Goal: Find specific page/section: Find specific page/section

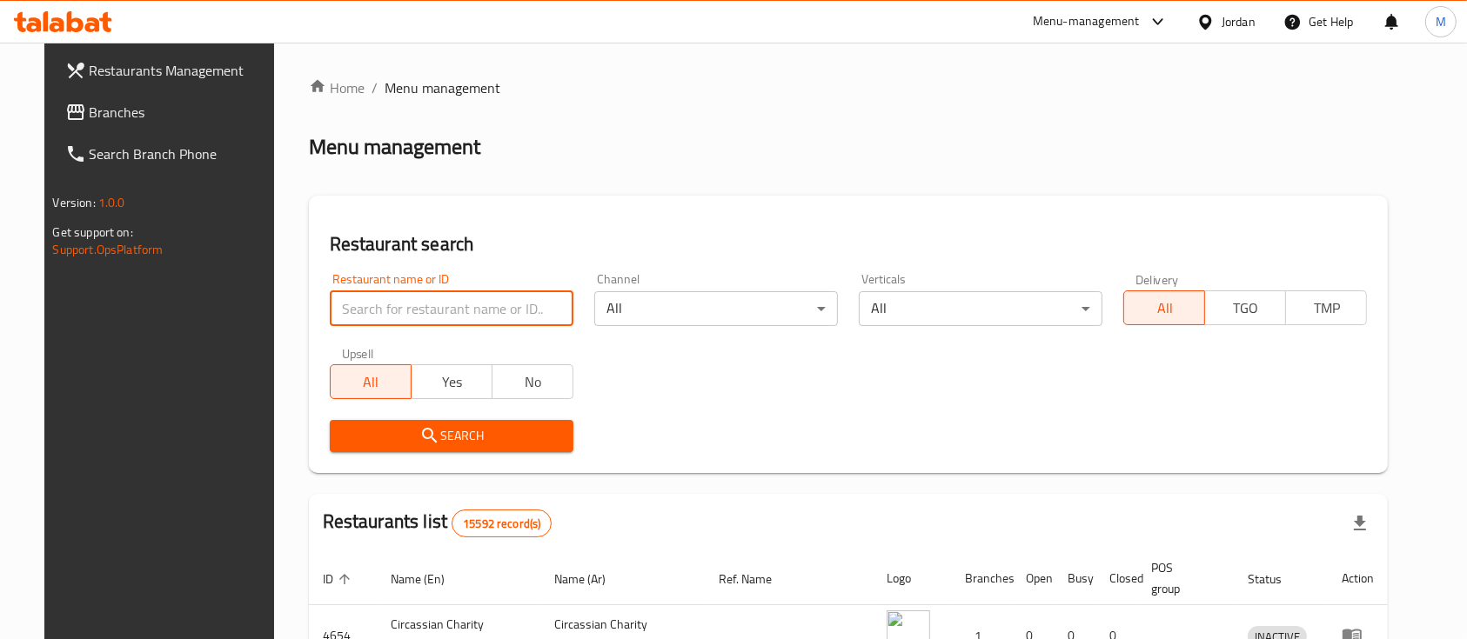
click at [434, 314] on input "search" at bounding box center [452, 308] width 244 height 35
type input "ة"
click button "Search" at bounding box center [452, 436] width 244 height 32
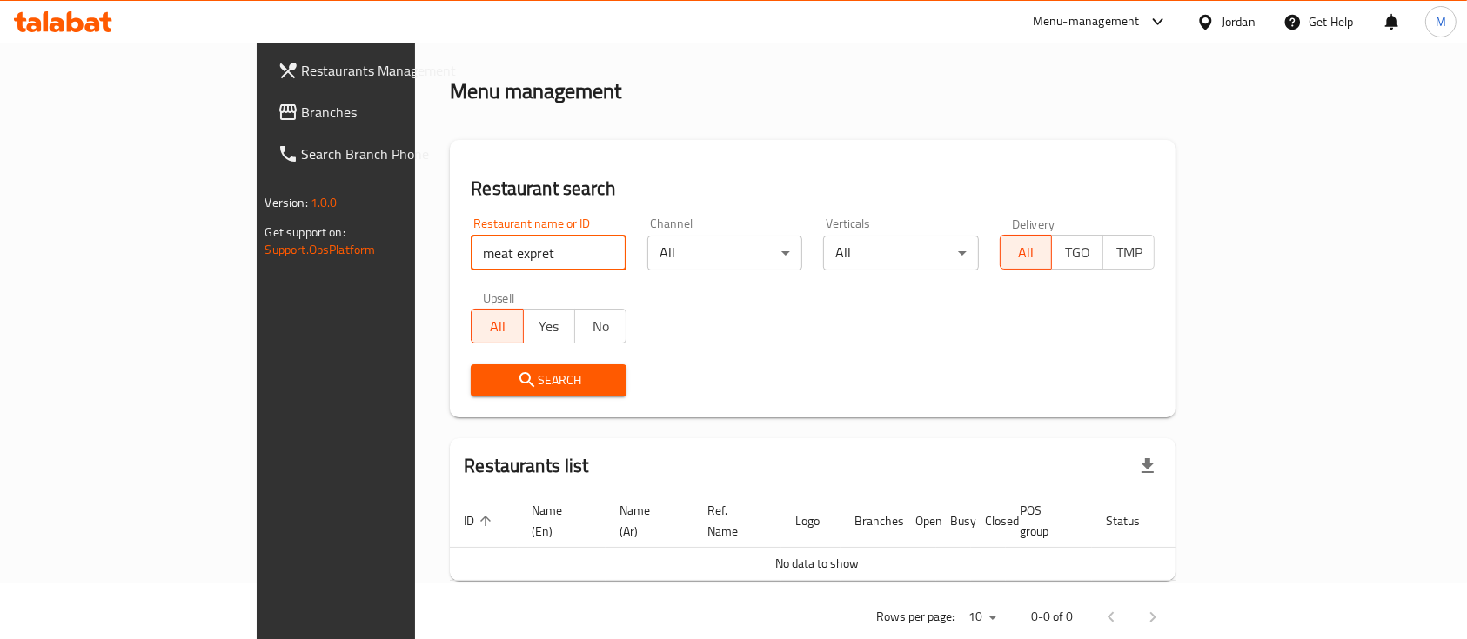
scroll to position [70, 0]
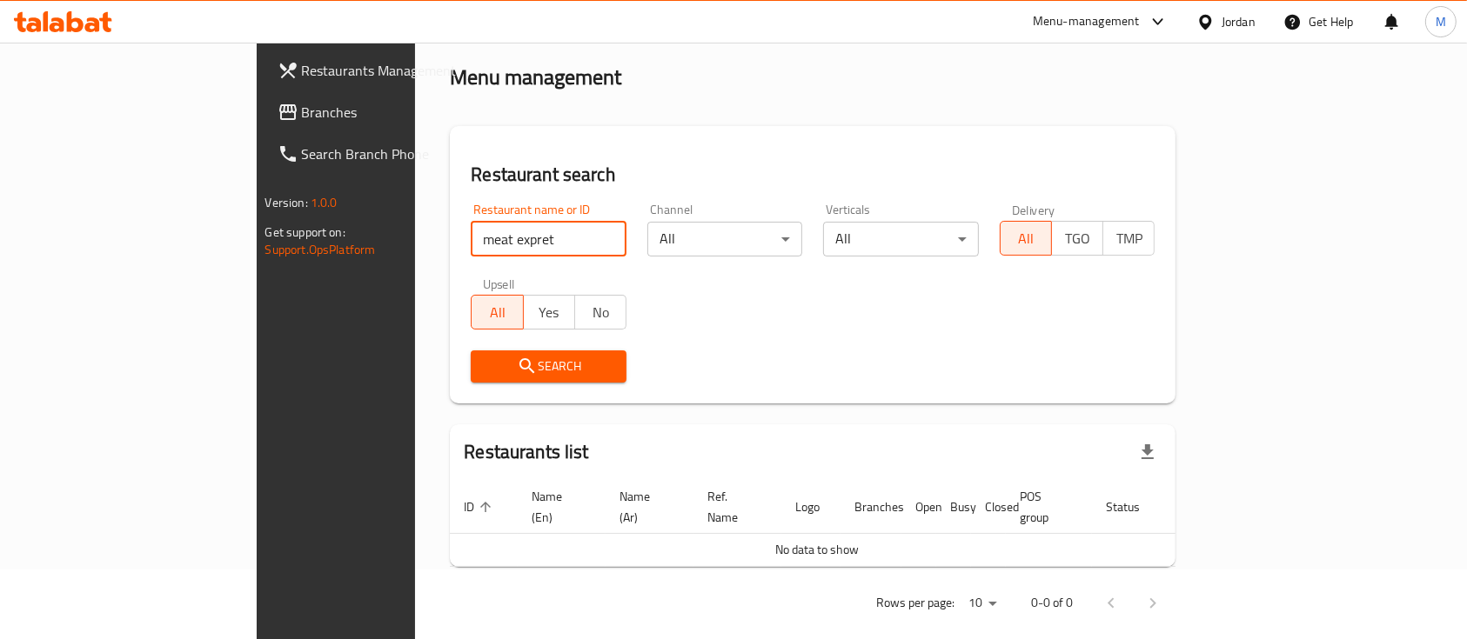
click button "Search" at bounding box center [549, 367] width 156 height 32
type input "meat"
click button "Search" at bounding box center [549, 367] width 156 height 32
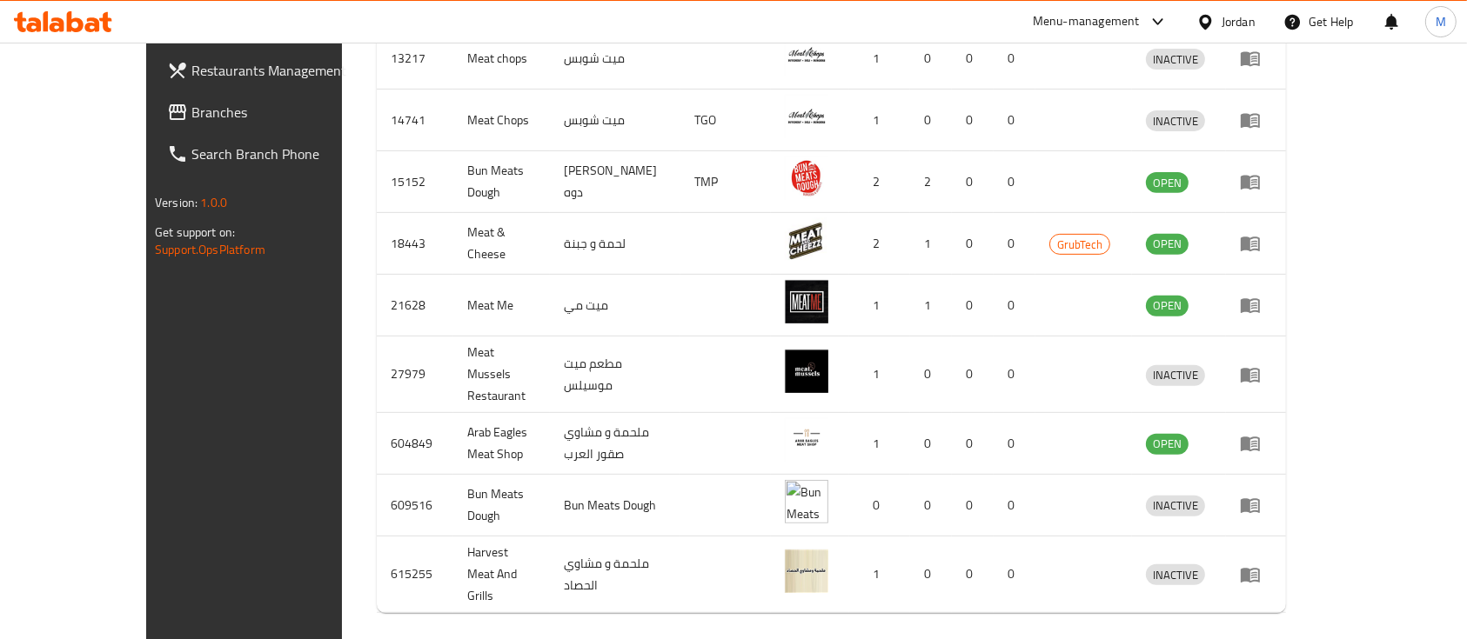
scroll to position [650, 0]
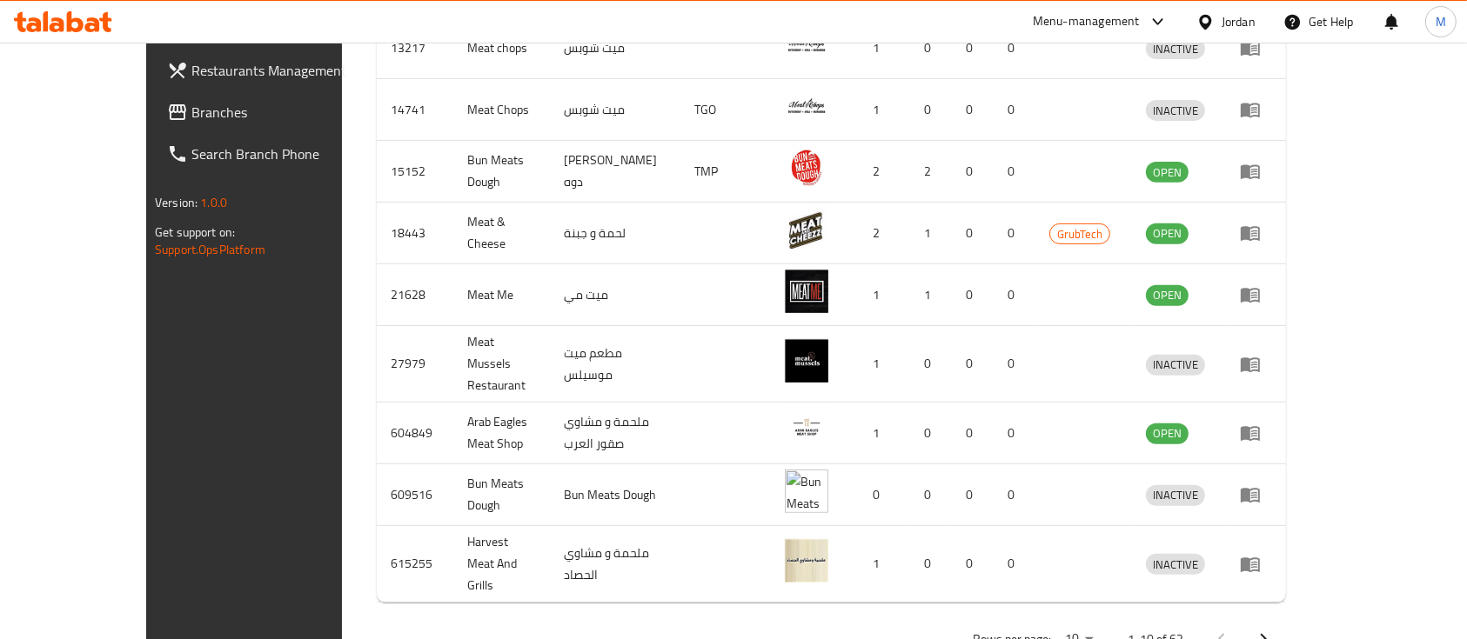
click at [1267, 634] on icon "Next page" at bounding box center [1264, 639] width 6 height 10
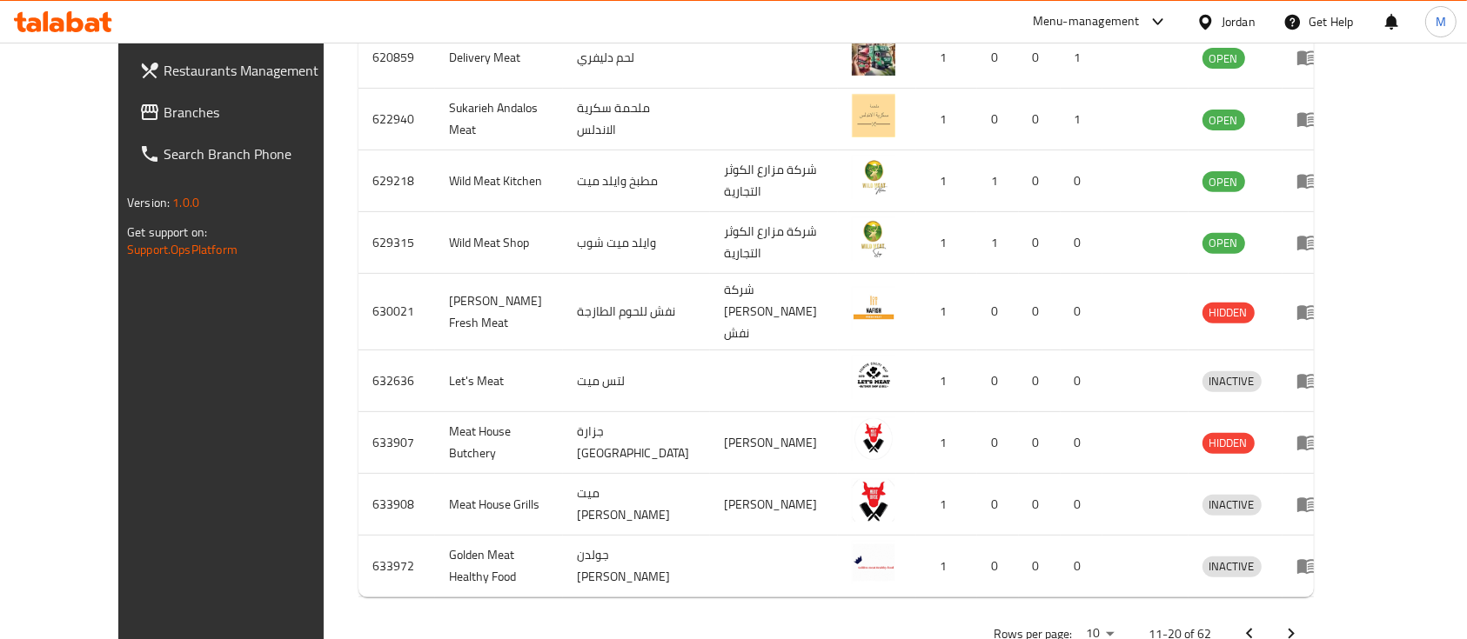
scroll to position [0, 0]
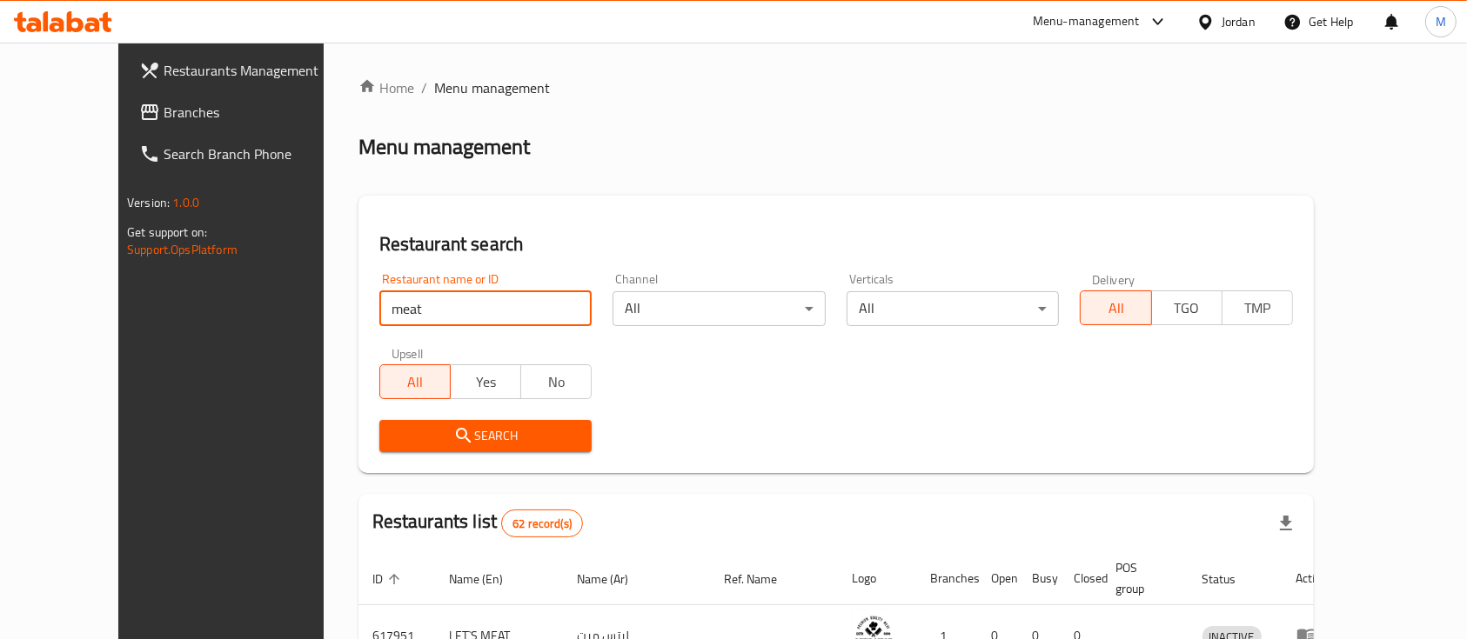
click at [380, 316] on input "meat" at bounding box center [485, 308] width 213 height 35
type input "h"
click button "Search" at bounding box center [485, 436] width 213 height 32
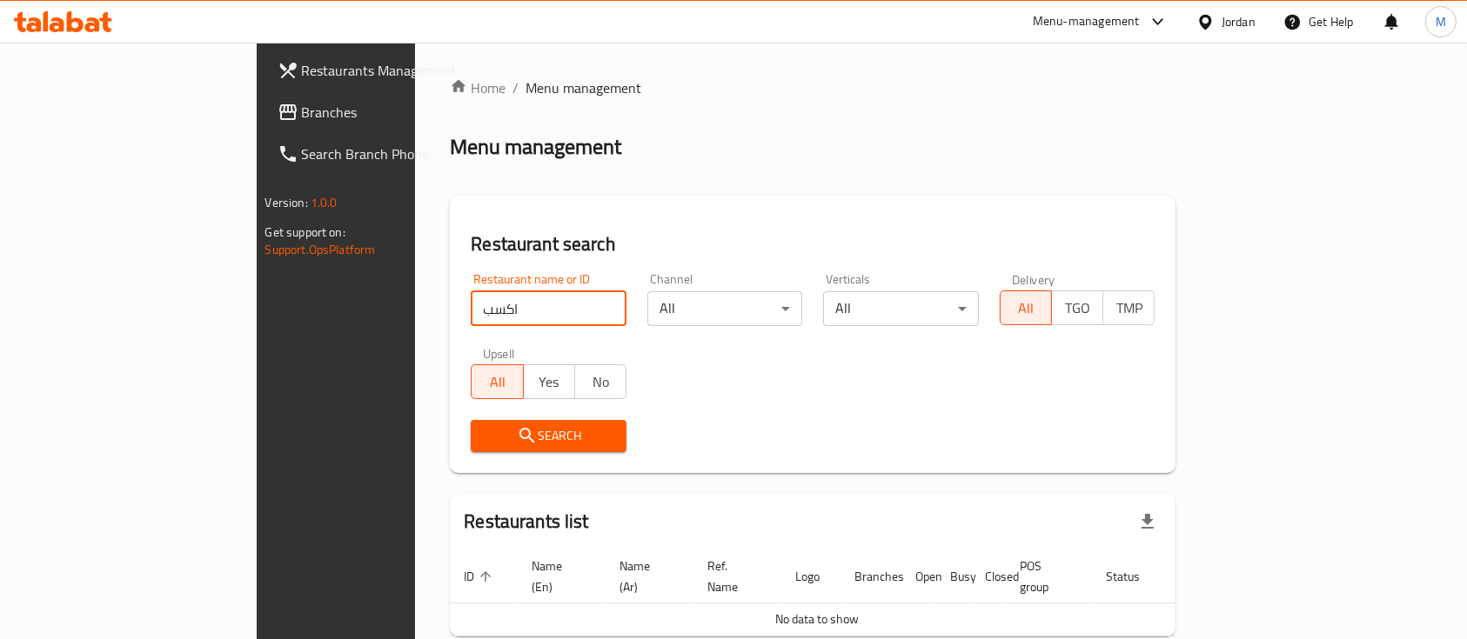
click button "Search" at bounding box center [549, 436] width 156 height 32
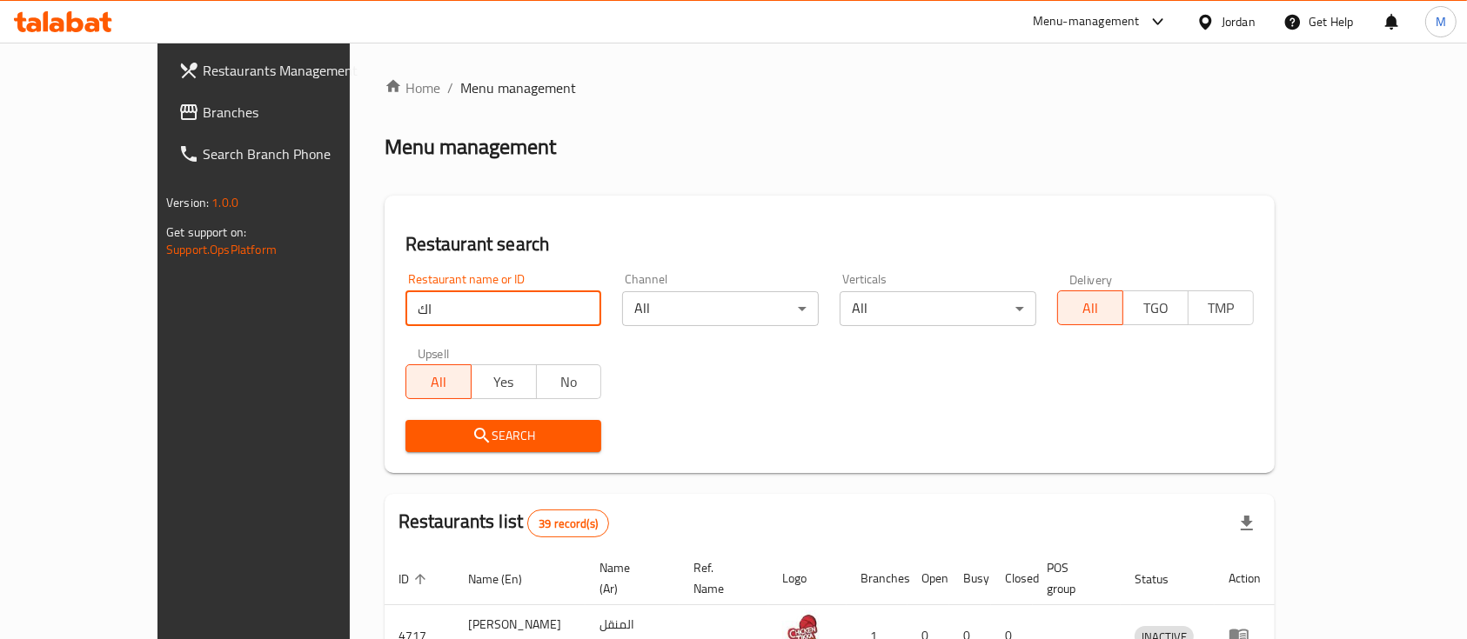
type input "ا"
click button "Search" at bounding box center [503, 436] width 197 height 32
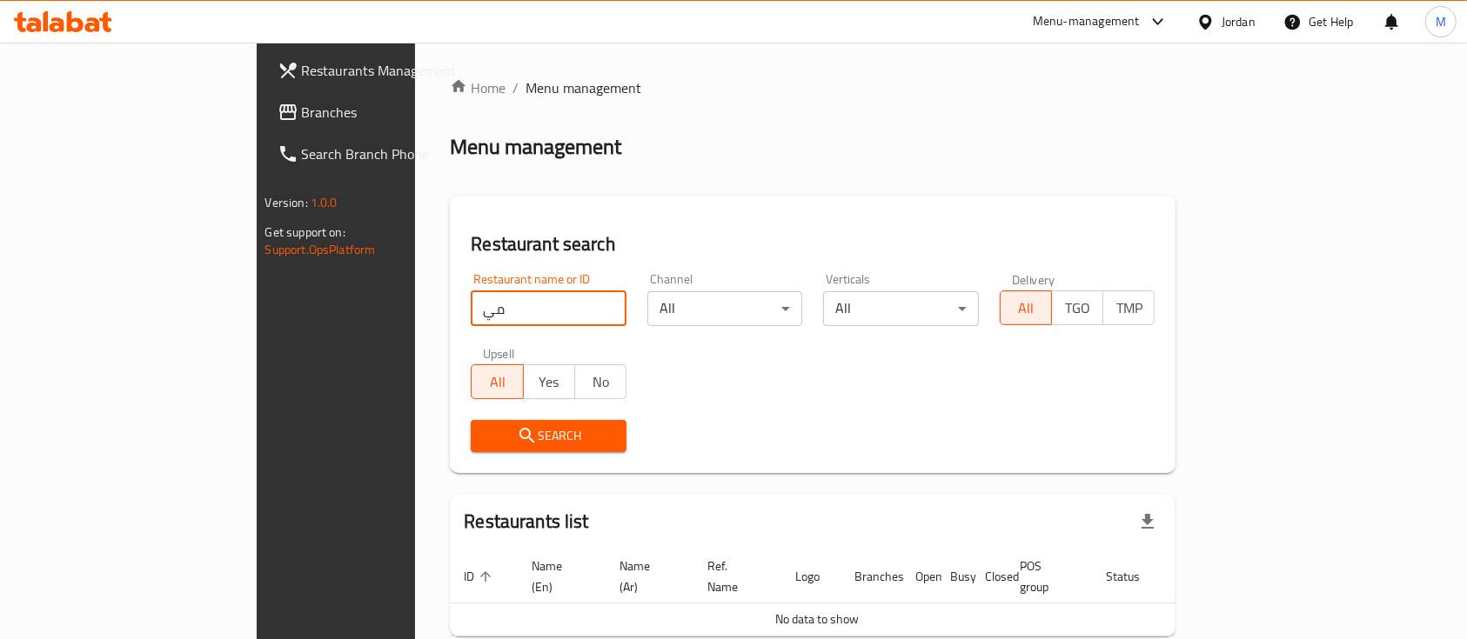
type input "م"
paste input "Meat Expert"
type input "Meat Expert"
click button "Search" at bounding box center [549, 436] width 156 height 32
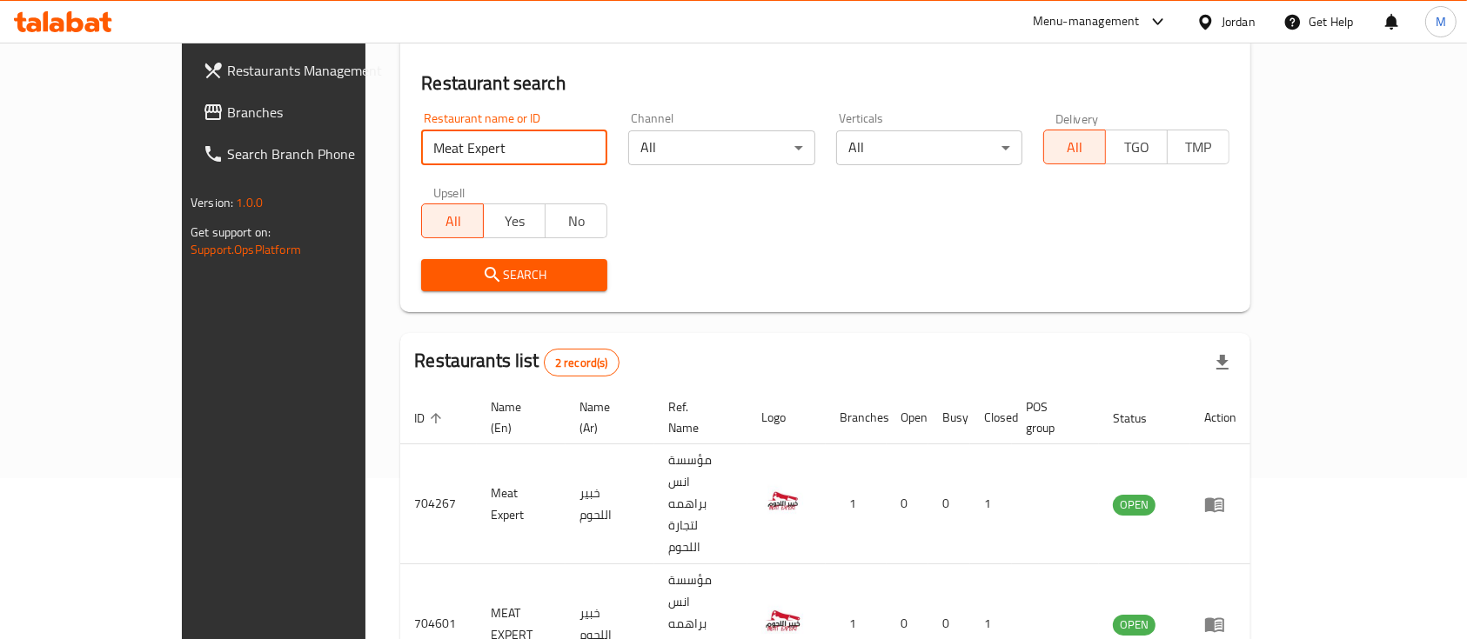
scroll to position [162, 0]
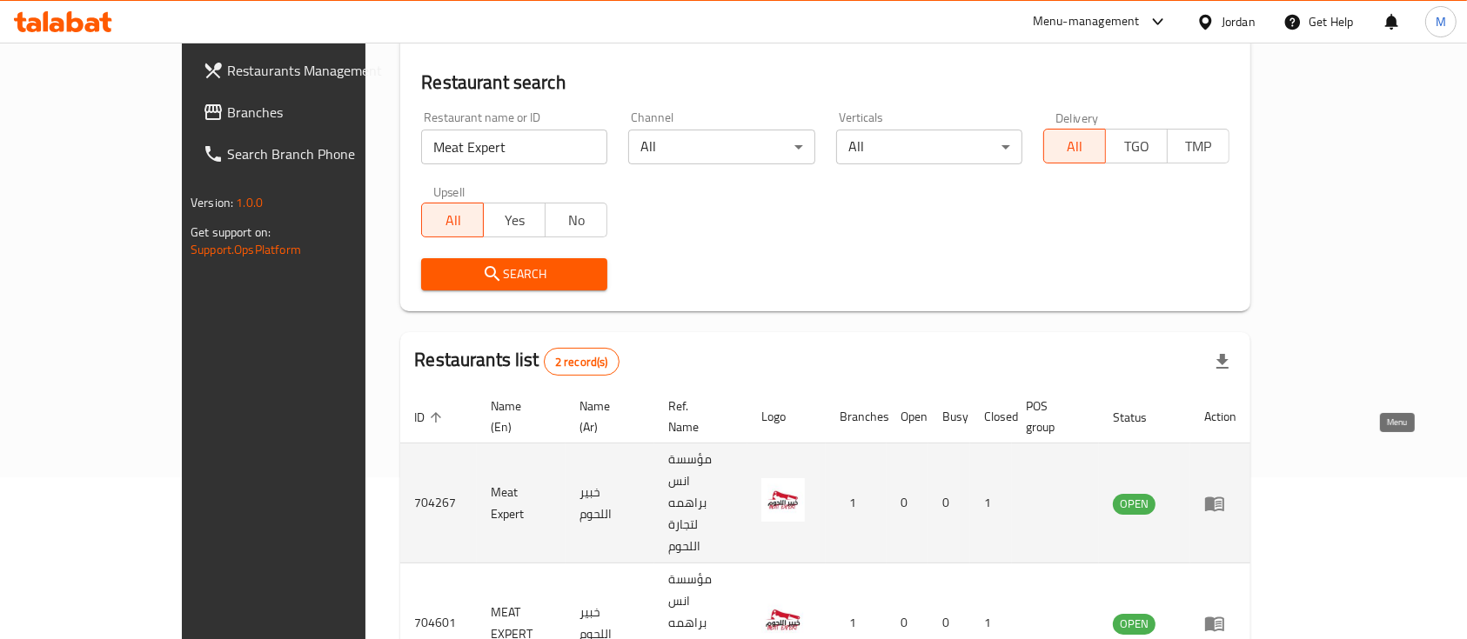
click at [1224, 497] on icon "enhanced table" at bounding box center [1214, 504] width 19 height 15
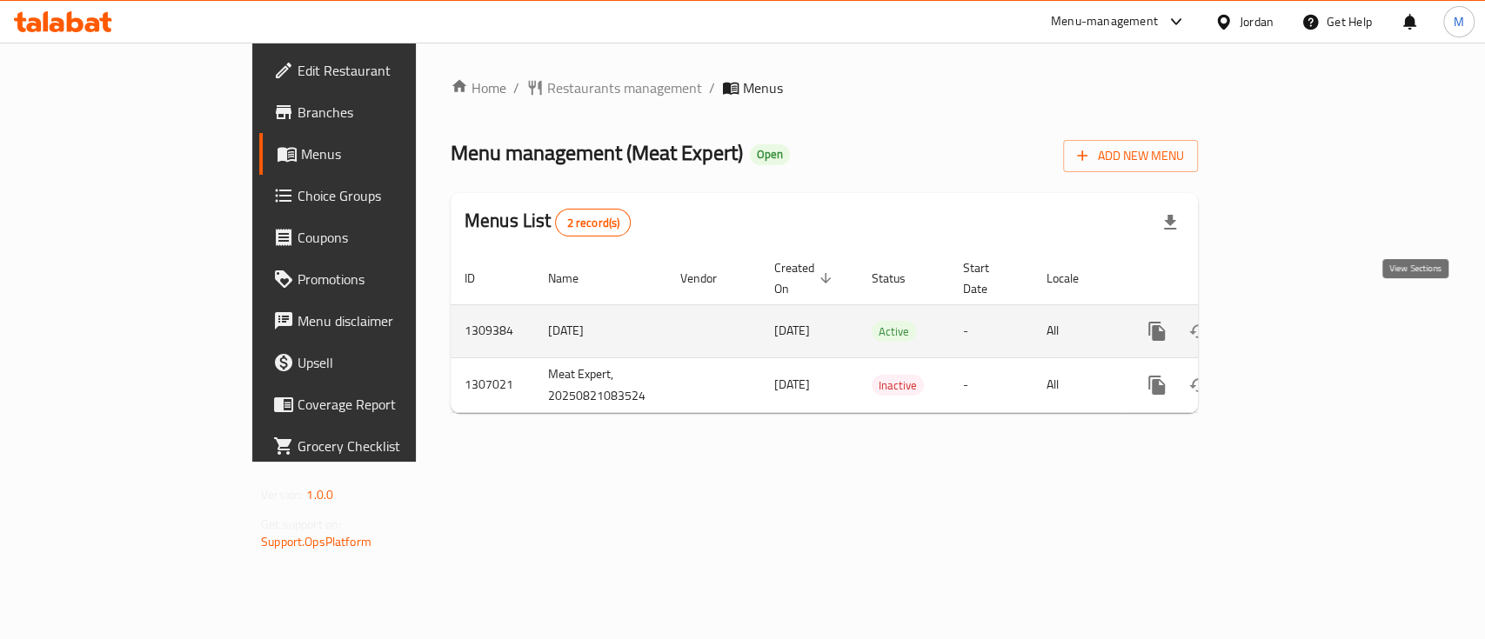
click at [1293, 321] on icon "enhanced table" at bounding box center [1282, 331] width 21 height 21
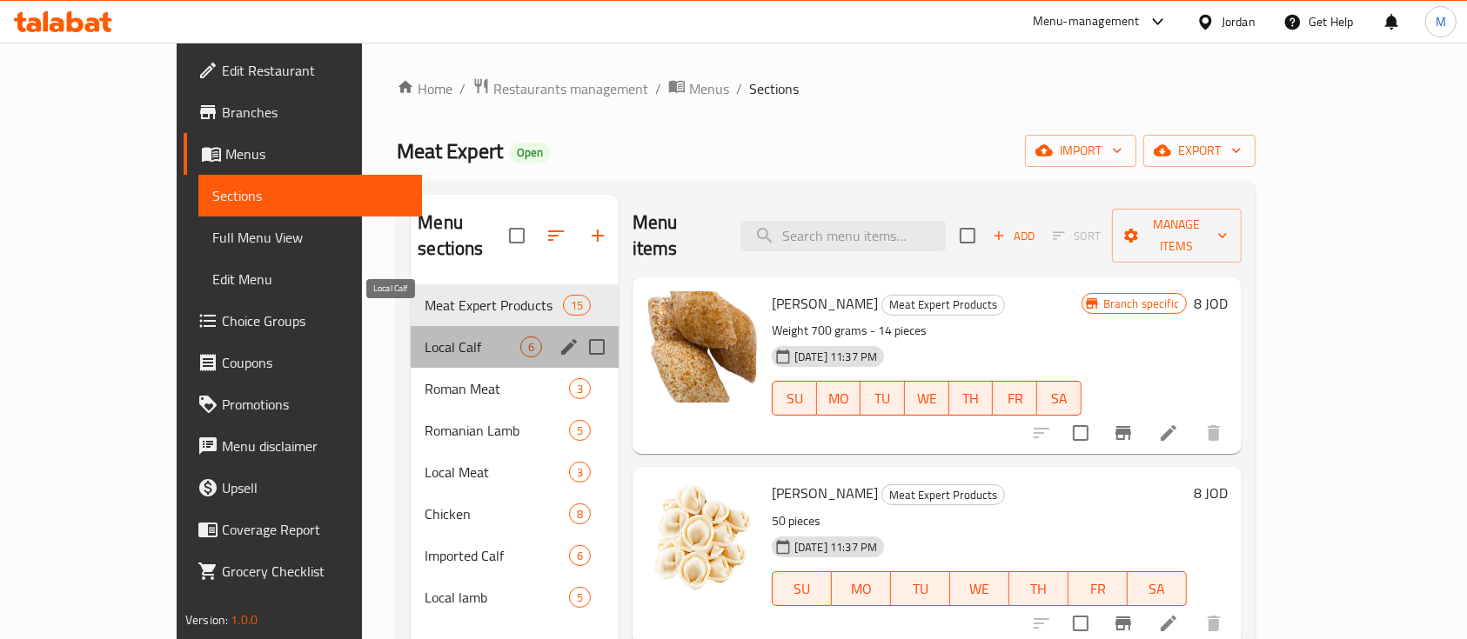
click at [425, 337] on span "Local Calf" at bounding box center [473, 347] width 96 height 21
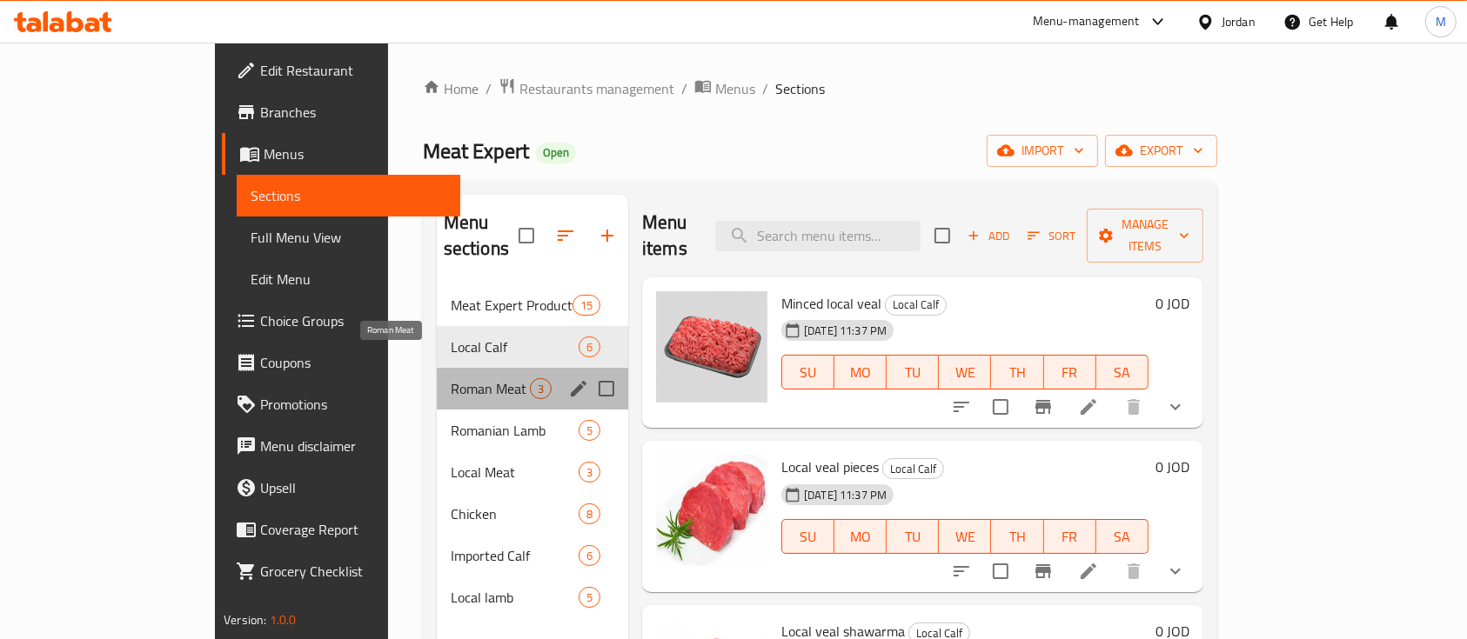
click at [451, 378] on span "Roman Meat" at bounding box center [490, 388] width 79 height 21
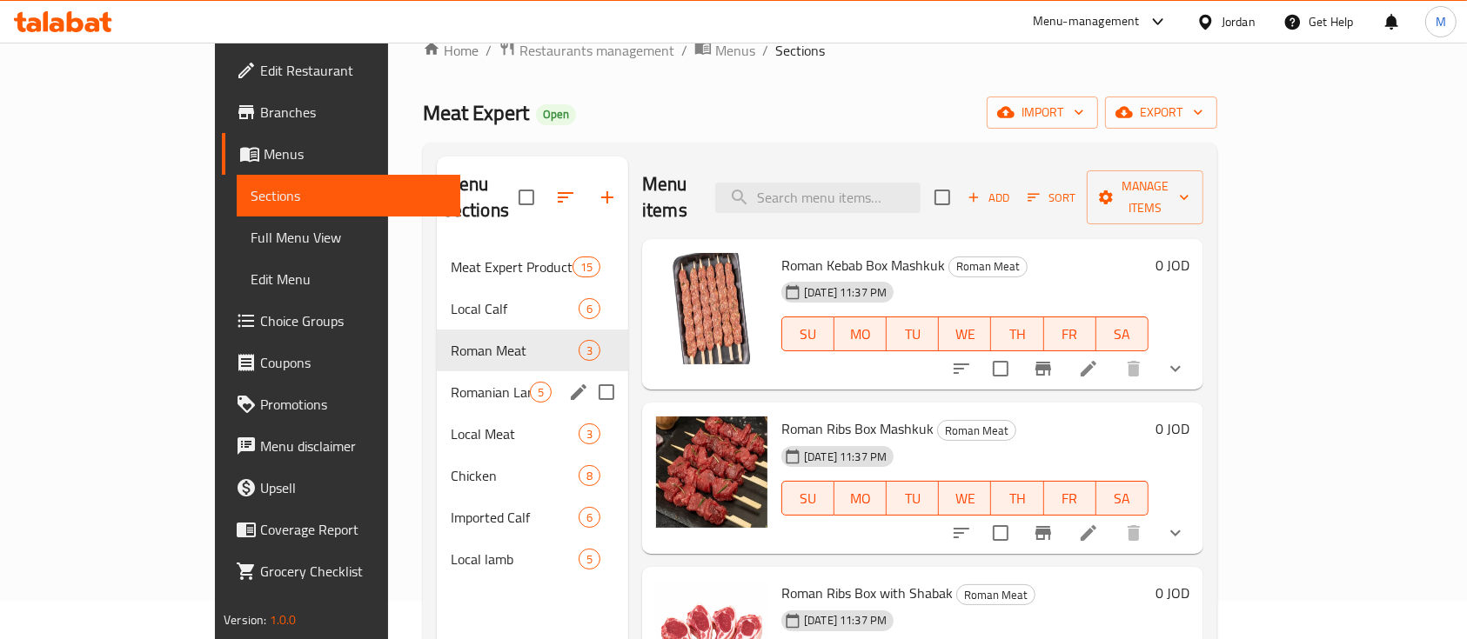
scroll to position [39, 0]
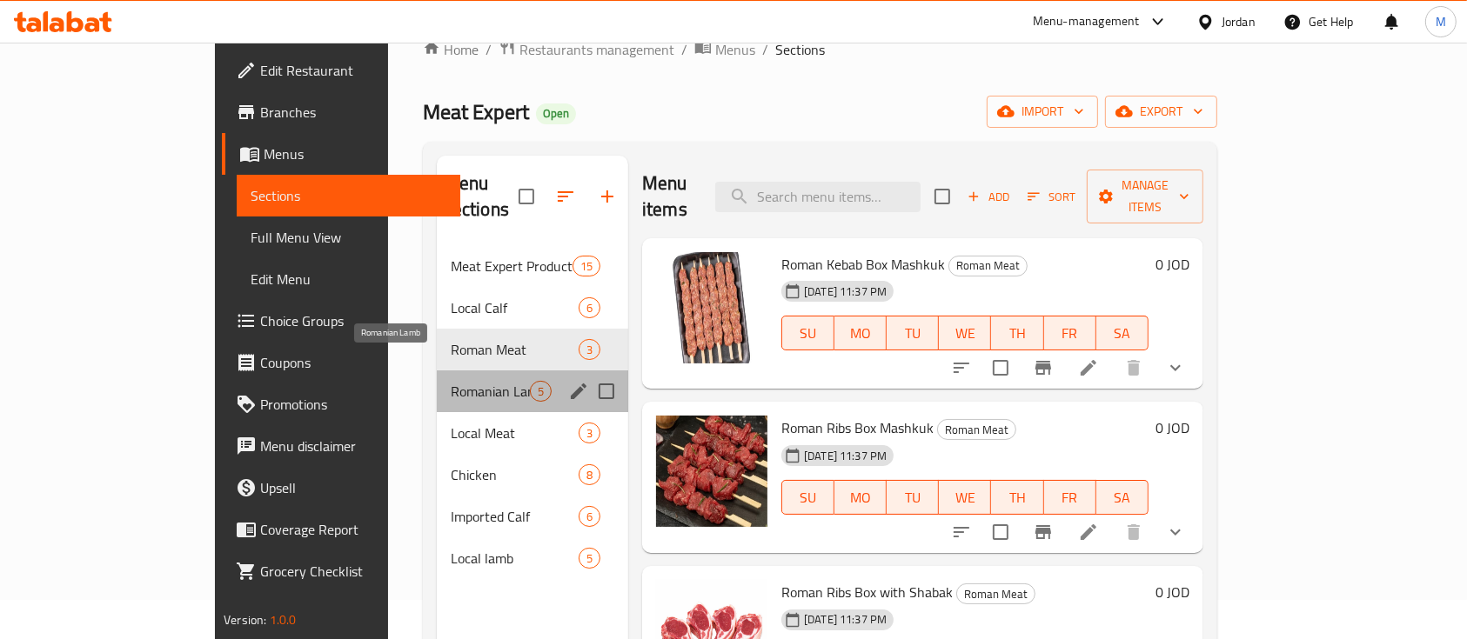
click at [451, 381] on span "Romanian Lamb" at bounding box center [490, 391] width 79 height 21
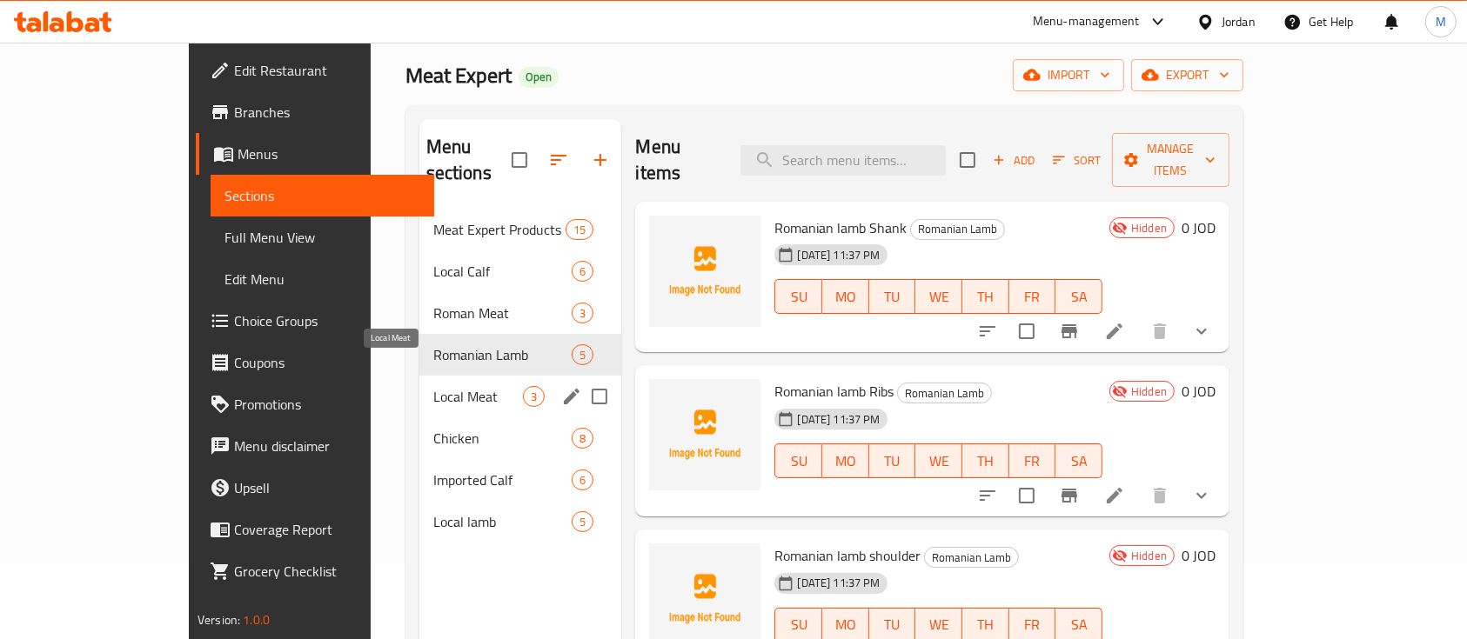
scroll to position [97, 0]
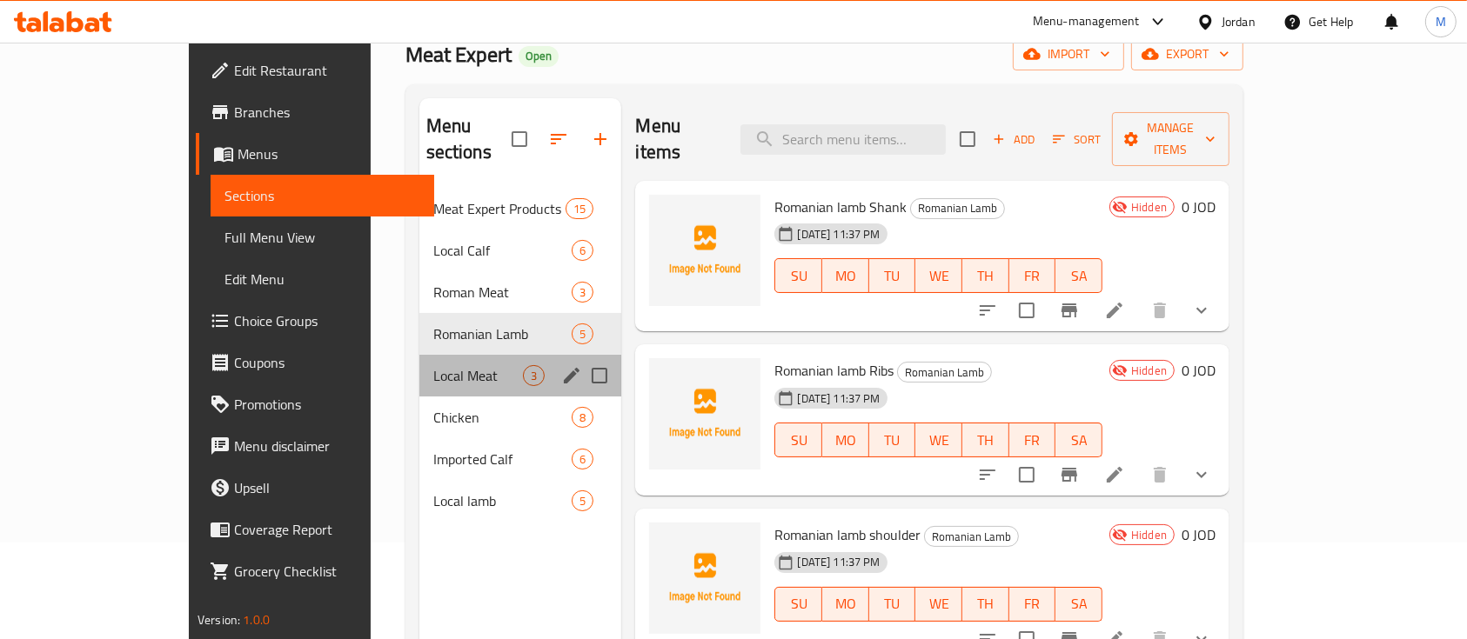
click at [419, 367] on div "Local Meat 3" at bounding box center [520, 376] width 203 height 42
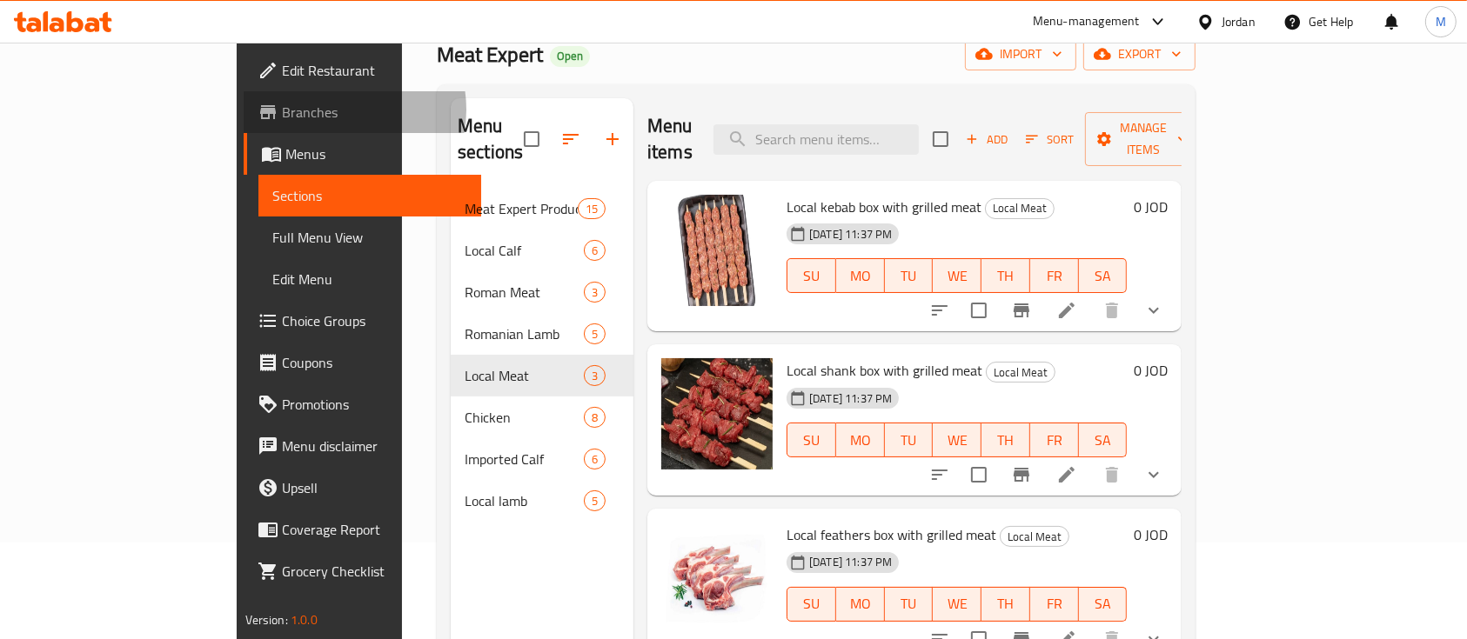
click at [282, 110] on span "Branches" at bounding box center [375, 112] width 186 height 21
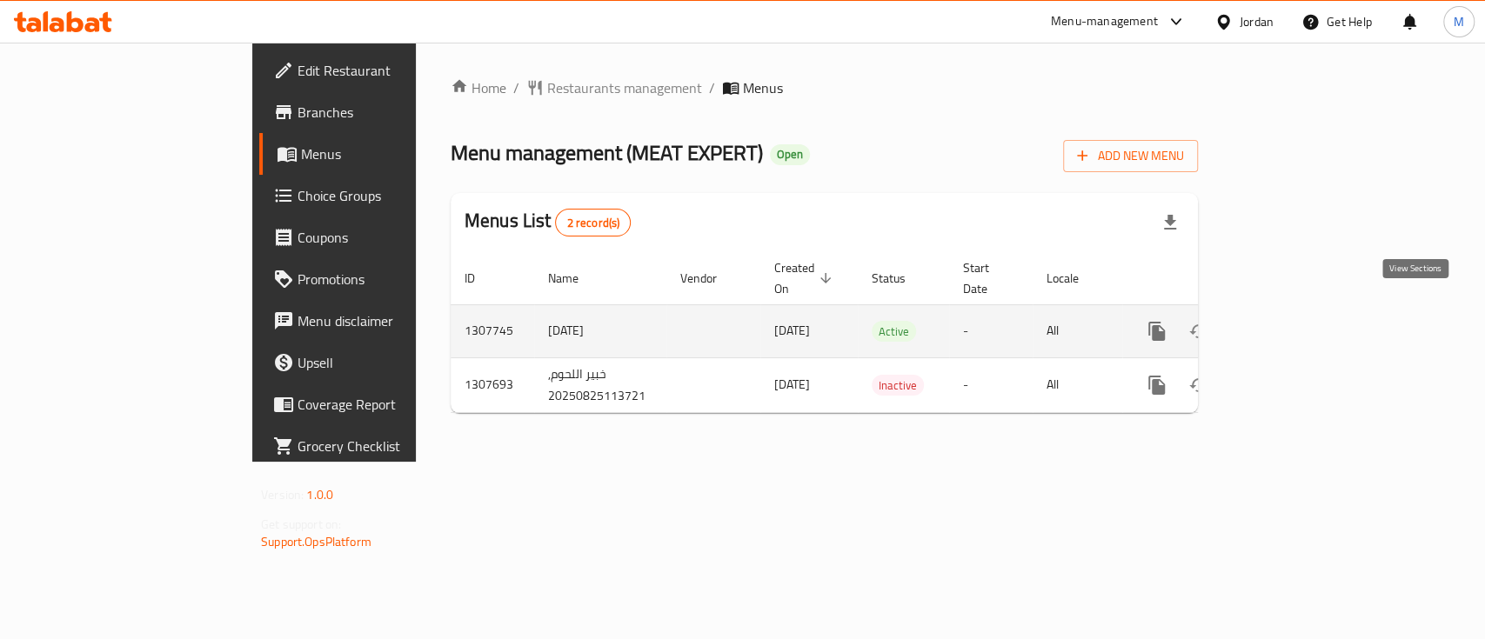
click at [1290, 324] on icon "enhanced table" at bounding box center [1283, 332] width 16 height 16
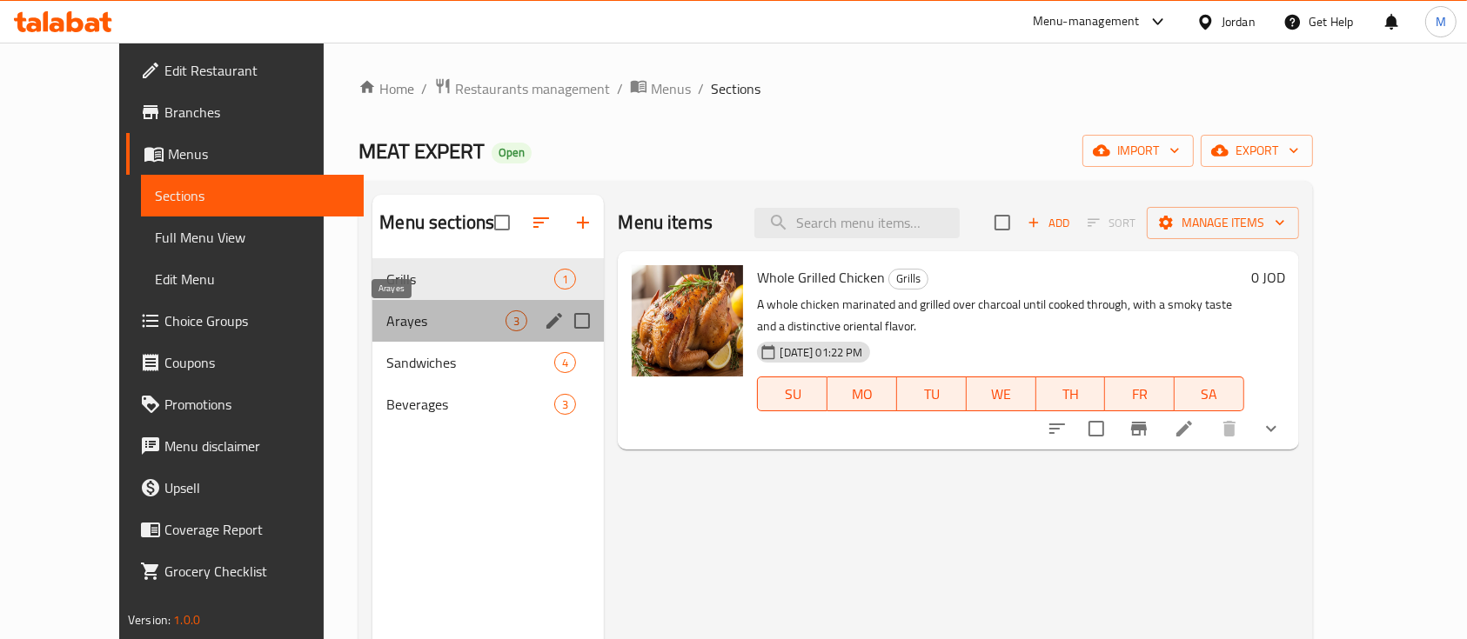
click at [386, 325] on span "Arayes" at bounding box center [445, 321] width 119 height 21
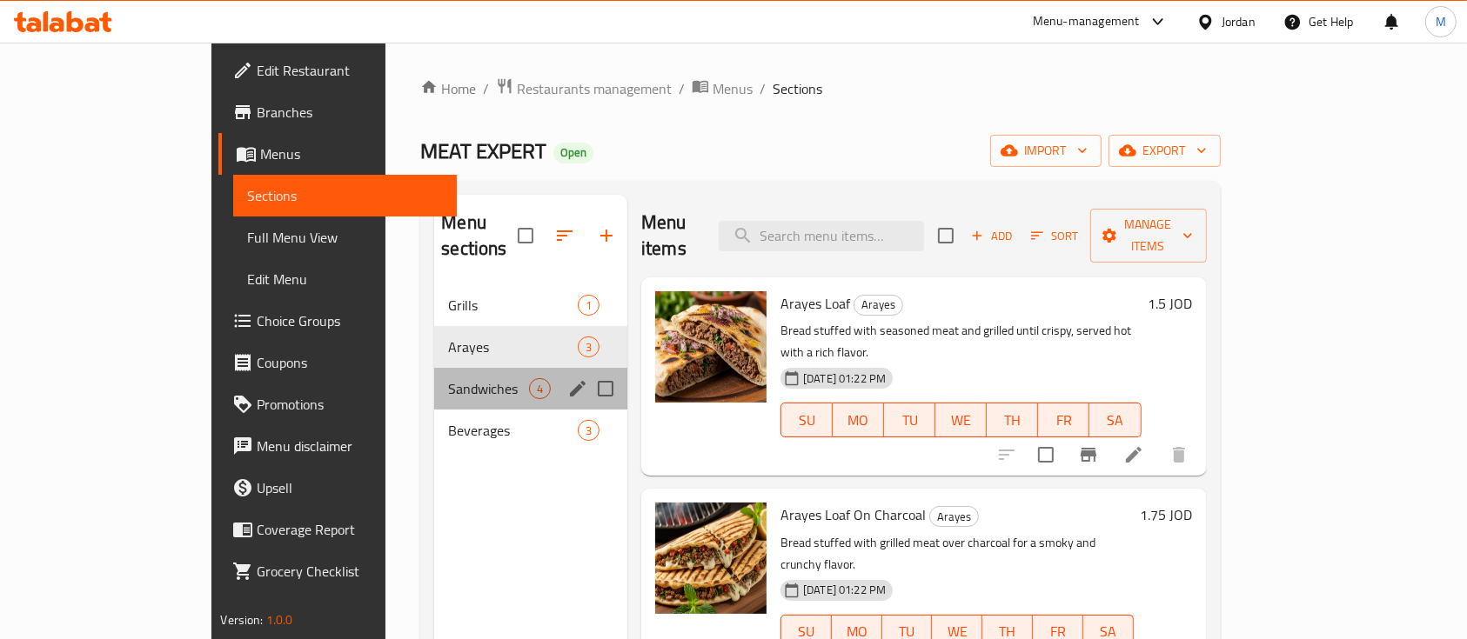
click at [434, 375] on div "Sandwiches 4" at bounding box center [530, 389] width 193 height 42
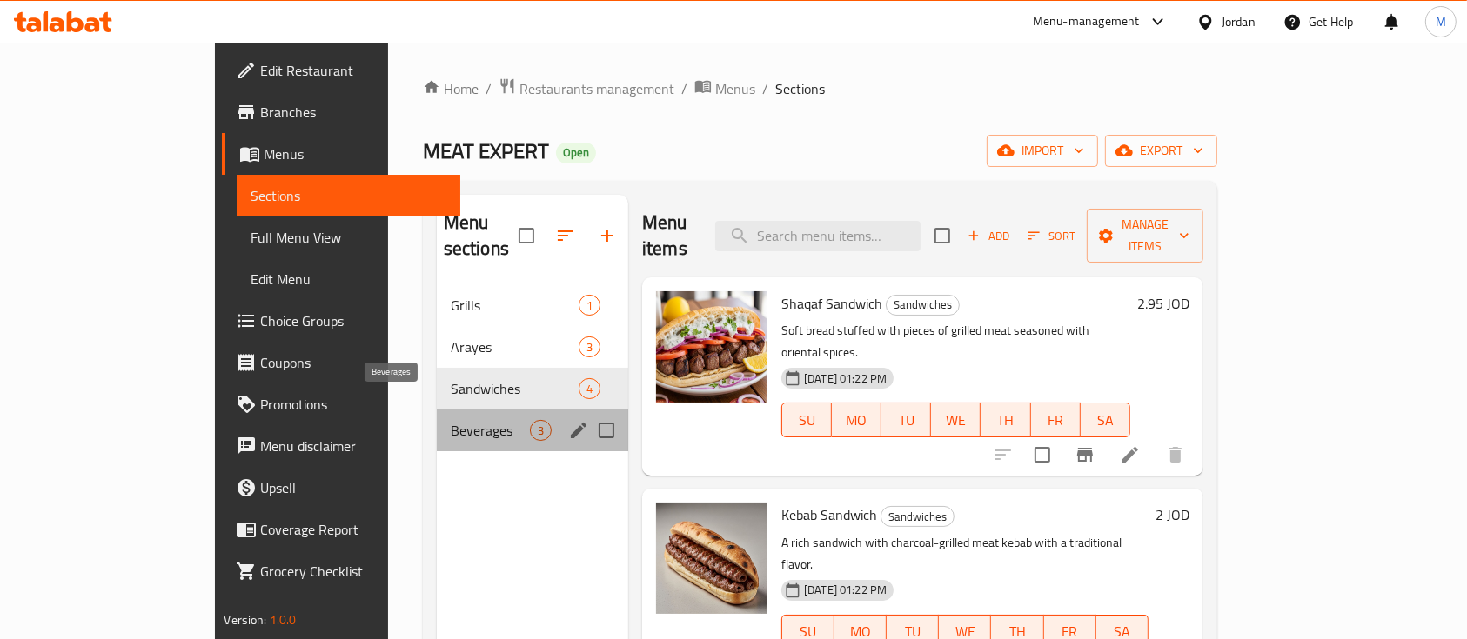
click at [451, 420] on span "Beverages" at bounding box center [490, 430] width 79 height 21
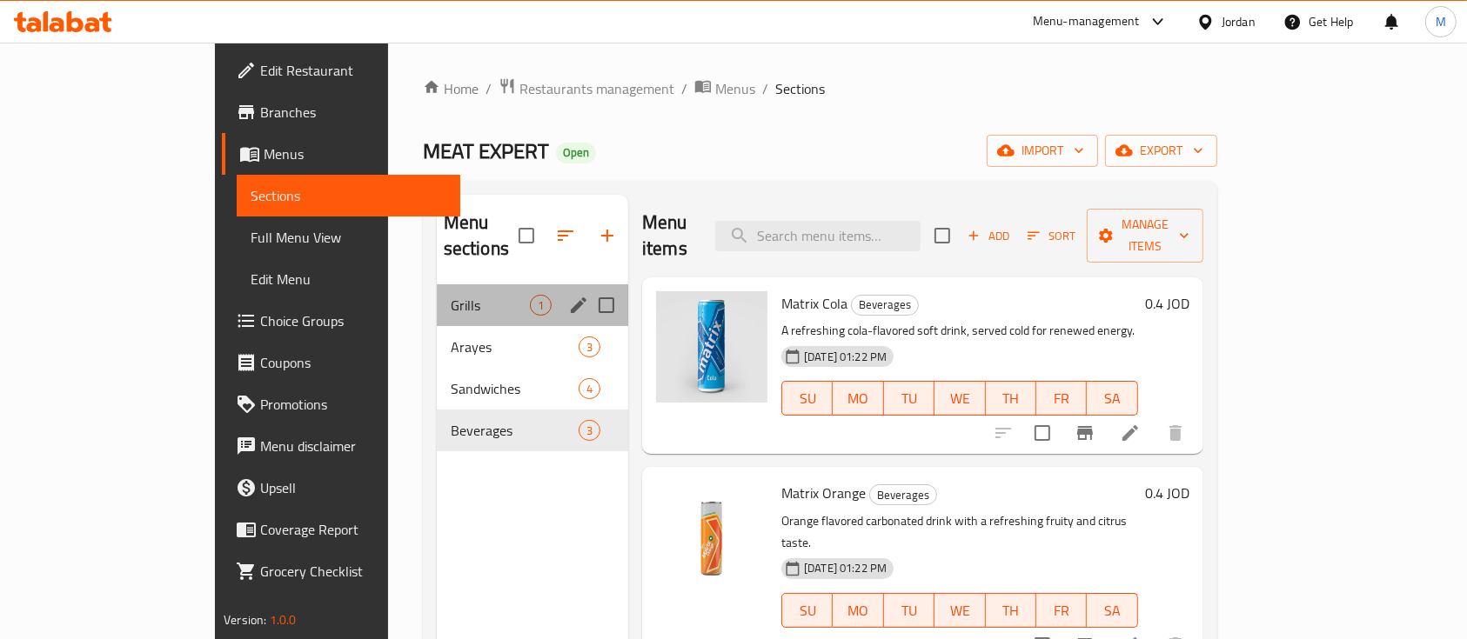
click at [437, 293] on div "Grills 1" at bounding box center [532, 305] width 191 height 42
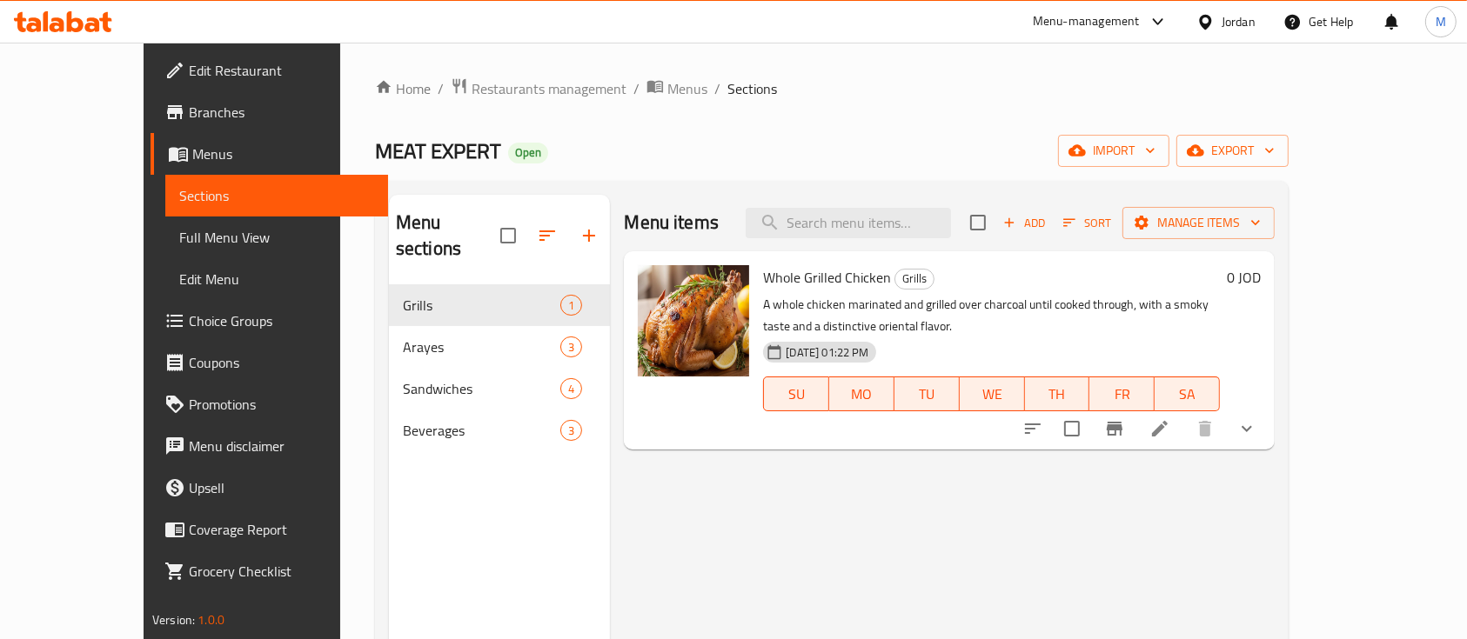
click at [375, 158] on span "MEAT EXPERT" at bounding box center [438, 150] width 126 height 39
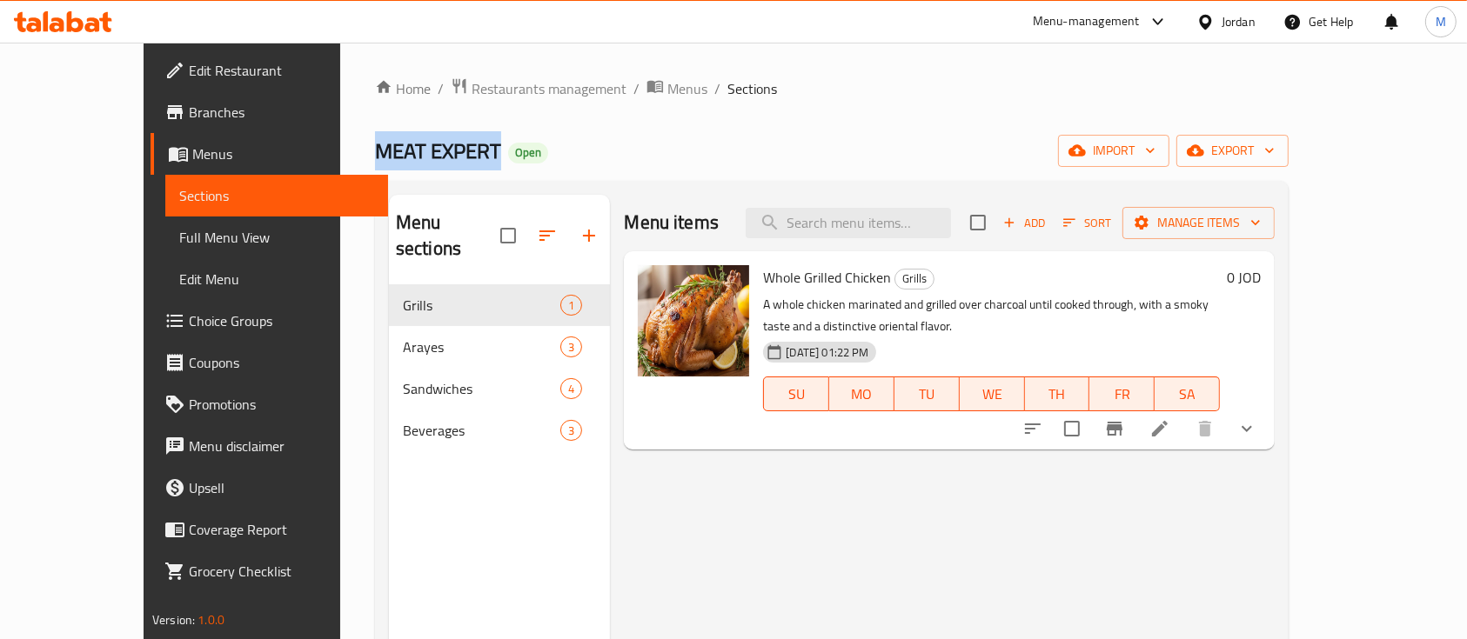
click at [375, 158] on span "MEAT EXPERT" at bounding box center [438, 150] width 126 height 39
